Goal: Find specific page/section: Find specific page/section

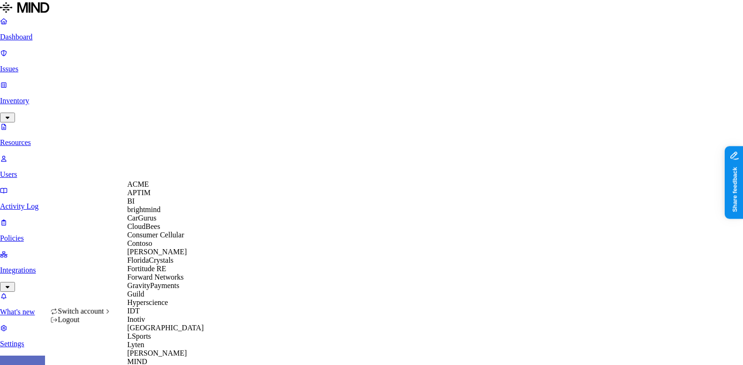
click at [173, 197] on div "APTIM" at bounding box center [172, 193] width 91 height 8
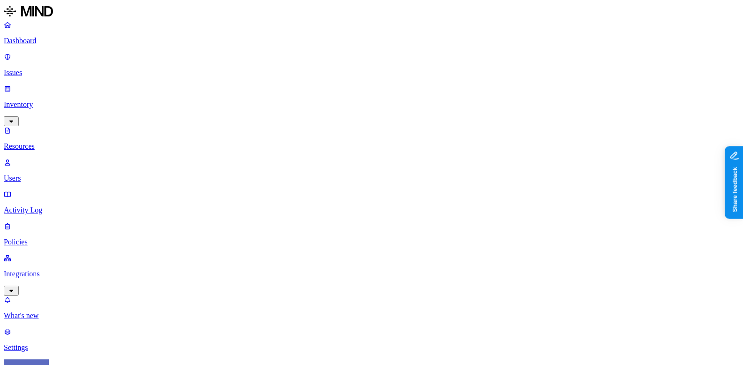
click at [43, 42] on p "Dashboard" at bounding box center [372, 41] width 736 height 8
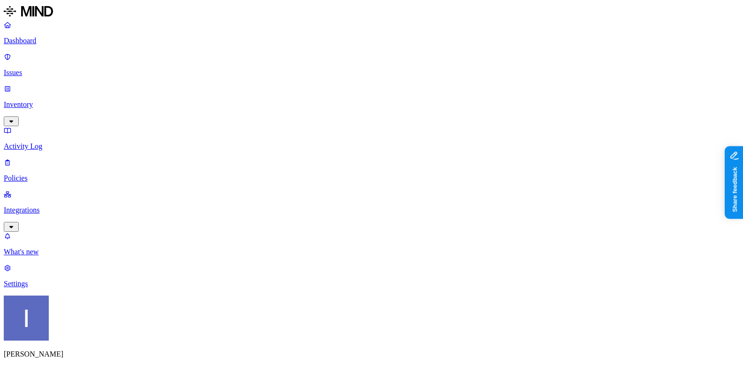
click at [43, 100] on p "Inventory" at bounding box center [372, 104] width 736 height 8
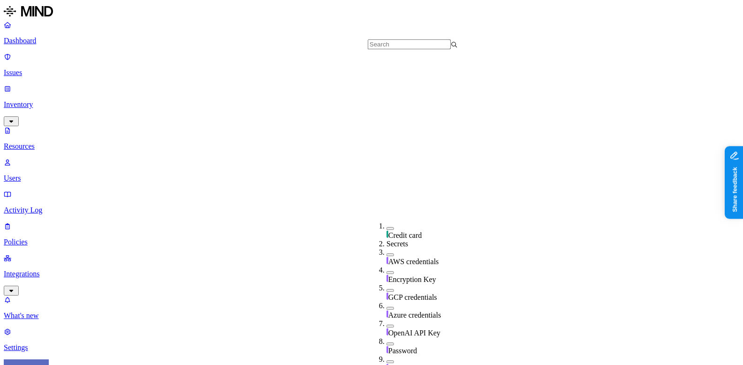
scroll to position [249, 0]
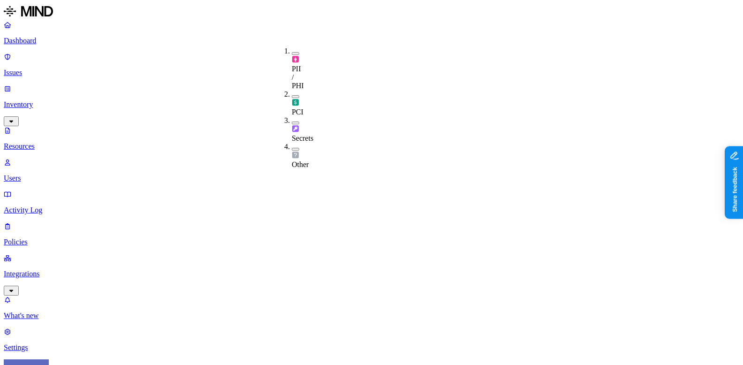
click at [292, 116] on div "Secrets" at bounding box center [292, 129] width 0 height 26
click at [69, 45] on p "Dashboard" at bounding box center [372, 41] width 736 height 8
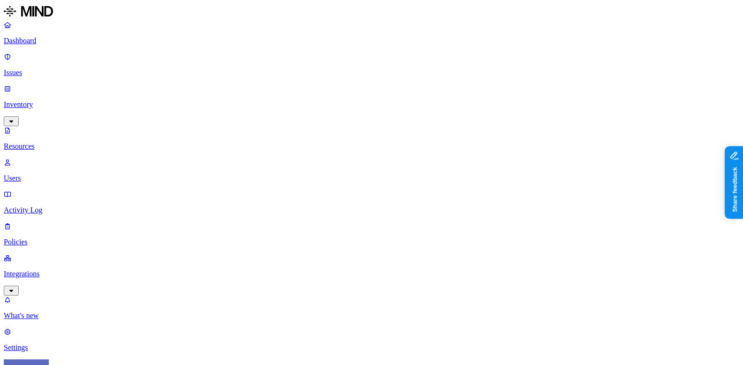
drag, startPoint x: 239, startPoint y: 50, endPoint x: 382, endPoint y: 78, distance: 145.8
drag, startPoint x: 241, startPoint y: 47, endPoint x: 426, endPoint y: 84, distance: 189.5
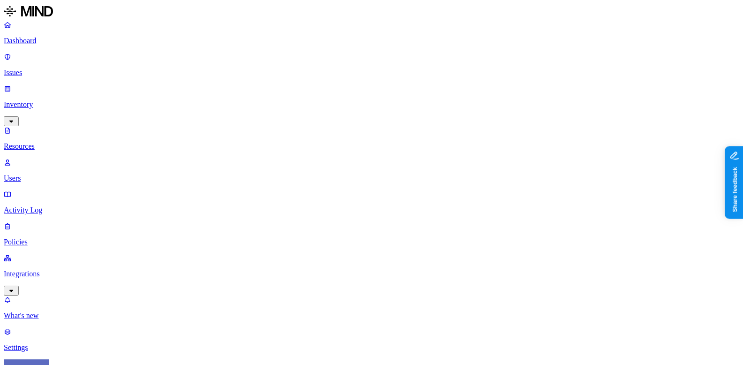
scroll to position [288, 0]
click at [29, 44] on p "Dashboard" at bounding box center [372, 41] width 736 height 8
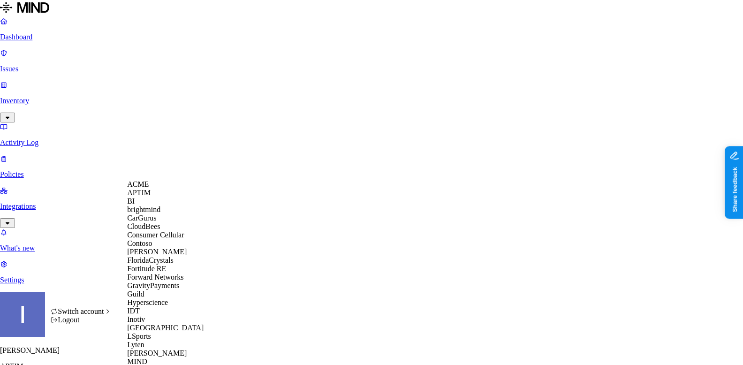
click at [177, 189] on div "ACME" at bounding box center [172, 184] width 91 height 8
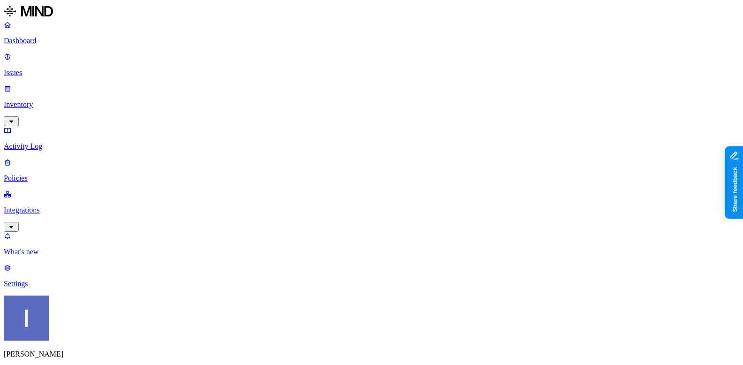
click at [25, 100] on p "Inventory" at bounding box center [372, 104] width 736 height 8
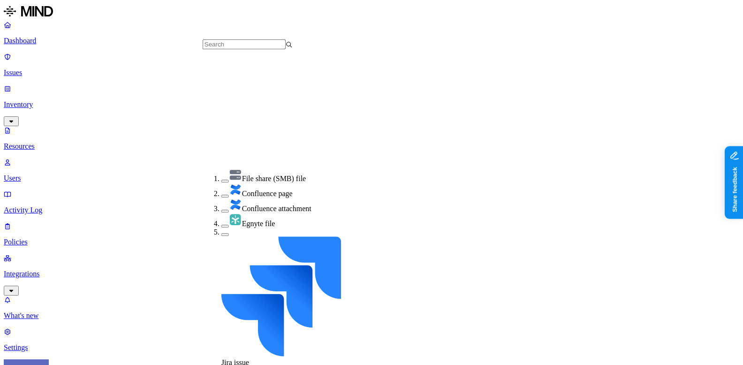
scroll to position [203, 0]
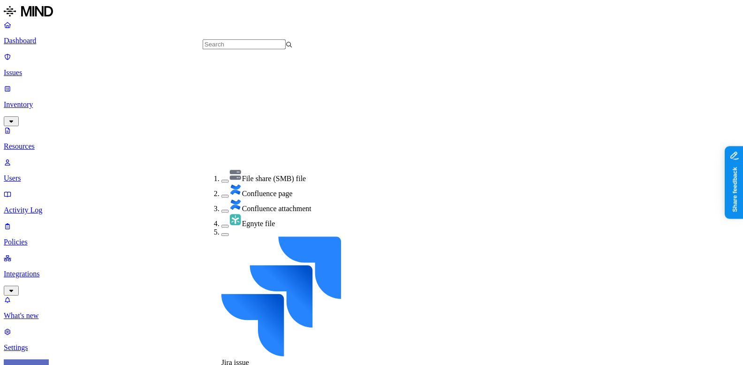
click at [87, 239] on nav "Dashboard Issues Inventory Resources Users Activity Log Policies Integrations W…" at bounding box center [372, 186] width 736 height 331
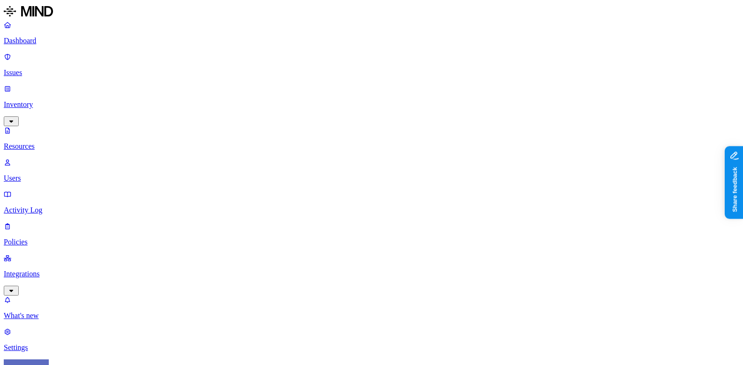
click at [49, 38] on p "Dashboard" at bounding box center [372, 41] width 736 height 8
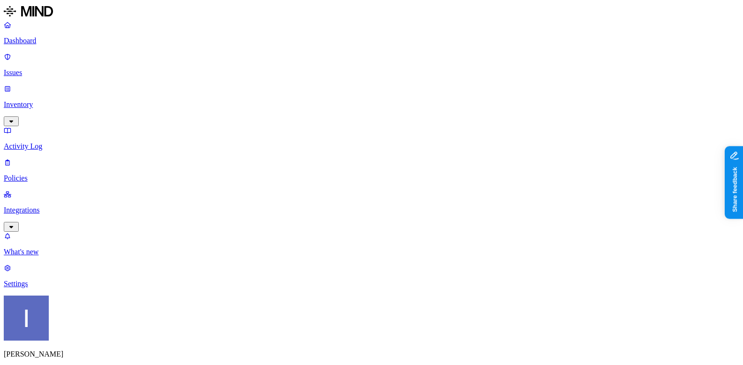
click at [35, 100] on p "Inventory" at bounding box center [372, 104] width 736 height 8
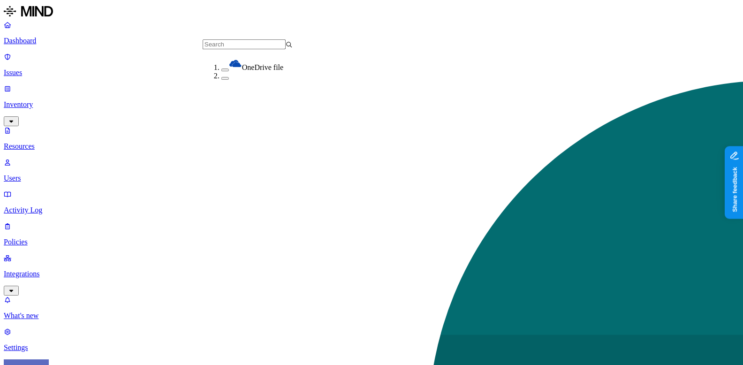
scroll to position [198, 0]
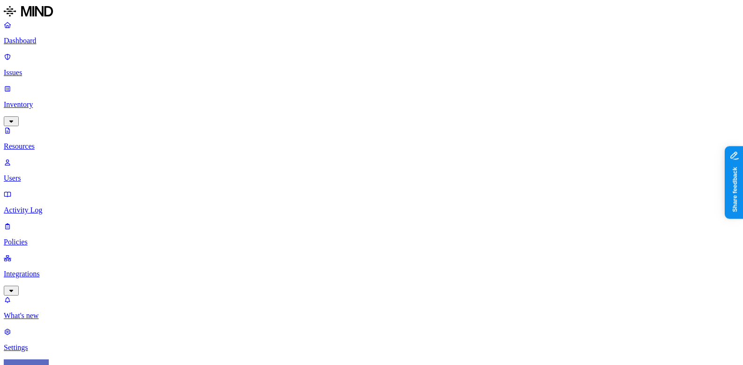
click at [391, 160] on span "Other" at bounding box center [382, 164] width 17 height 8
click at [393, 126] on span "Secrets" at bounding box center [385, 134] width 22 height 16
click at [386, 108] on span "PCI" at bounding box center [380, 112] width 12 height 8
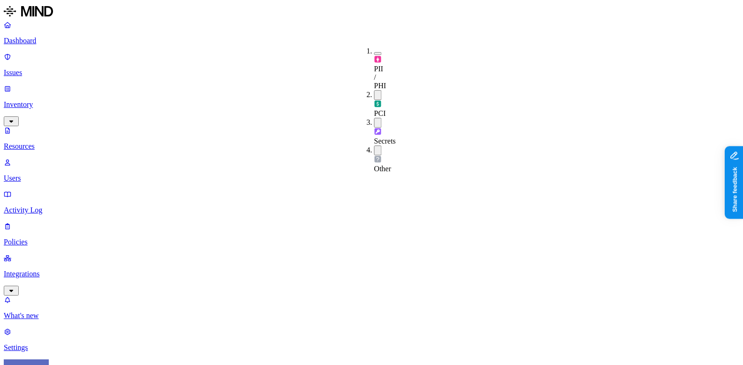
click at [386, 65] on span "PII / PHI" at bounding box center [380, 77] width 12 height 25
click at [375, 157] on img at bounding box center [378, 161] width 8 height 8
click at [375, 155] on img at bounding box center [378, 159] width 8 height 8
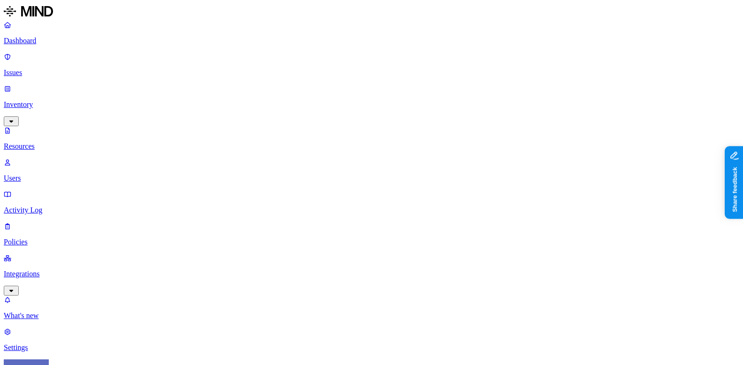
click at [87, 352] on html "Dashboard Issues Inventory Resources Users Activity Log Policies Integrations W…" at bounding box center [371, 333] width 743 height 667
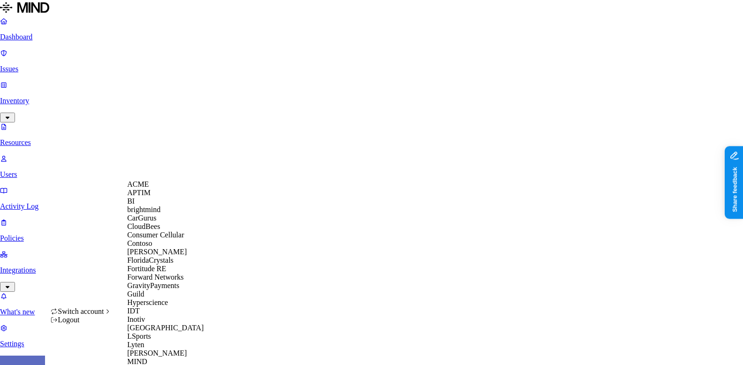
scroll to position [482, 0]
